Goal: Task Accomplishment & Management: Use online tool/utility

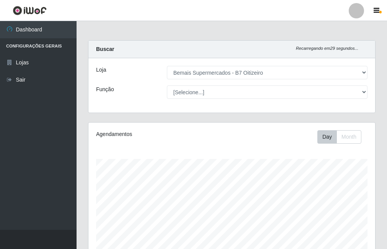
select select "411"
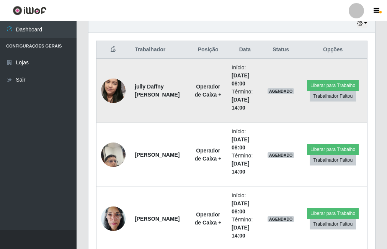
scroll to position [159, 287]
click at [323, 84] on button "Liberar para Trabalho" at bounding box center [333, 85] width 52 height 11
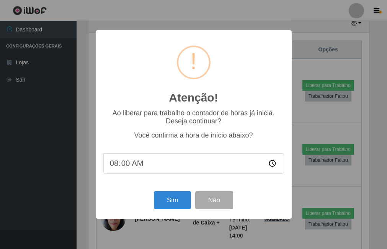
scroll to position [159, 283]
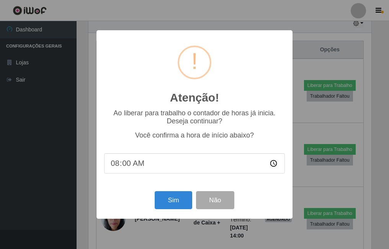
click at [133, 165] on input "08:00" at bounding box center [194, 163] width 181 height 20
click at [128, 165] on input "08:00" at bounding box center [194, 163] width 181 height 20
type input "08:12"
click at [168, 203] on button "Sim" at bounding box center [173, 200] width 37 height 18
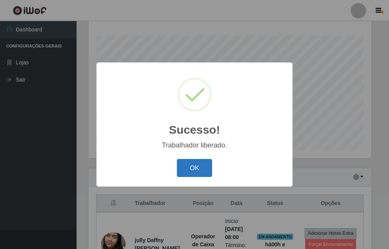
click at [192, 166] on button "OK" at bounding box center [195, 168] width 36 height 18
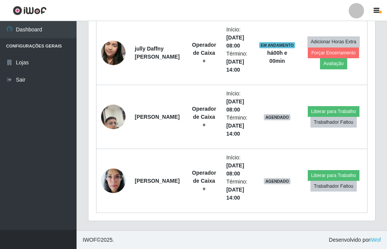
scroll to position [315, 0]
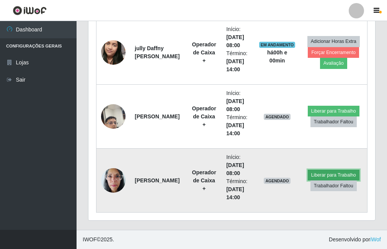
click at [317, 170] on button "Liberar para Trabalho" at bounding box center [334, 175] width 52 height 11
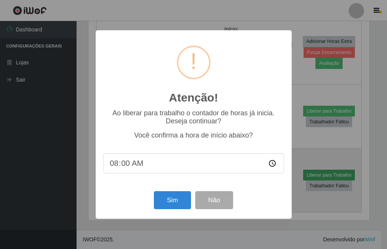
scroll to position [159, 283]
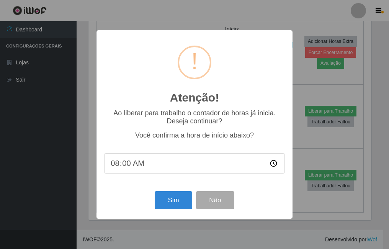
click at [127, 167] on input "08:00" at bounding box center [194, 163] width 181 height 20
type input "08:12"
click at [169, 204] on button "Sim" at bounding box center [173, 200] width 37 height 18
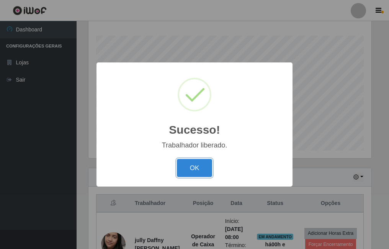
click at [177, 159] on button "OK" at bounding box center [195, 168] width 36 height 18
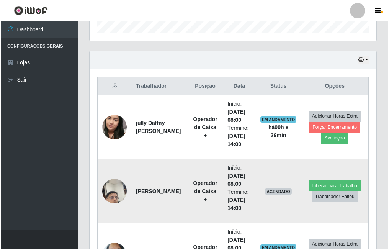
scroll to position [315, 0]
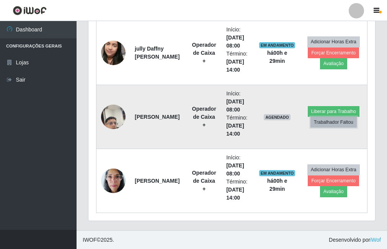
click at [319, 123] on button "Trabalhador Faltou" at bounding box center [334, 122] width 46 height 11
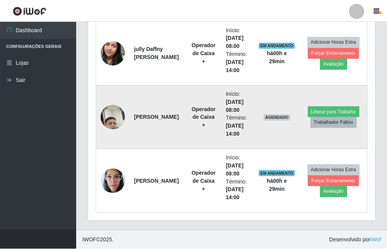
scroll to position [159, 283]
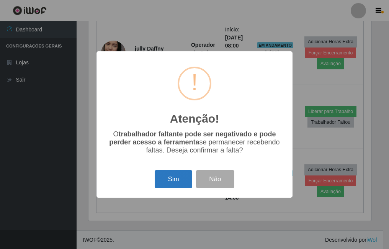
click at [176, 180] on button "Sim" at bounding box center [173, 179] width 37 height 18
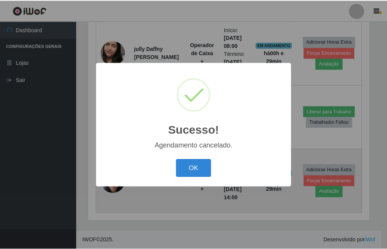
scroll to position [251, 0]
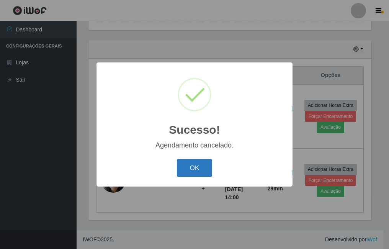
click at [188, 169] on button "OK" at bounding box center [195, 168] width 36 height 18
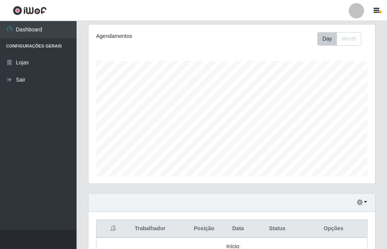
scroll to position [0, 0]
